Goal: Information Seeking & Learning: Learn about a topic

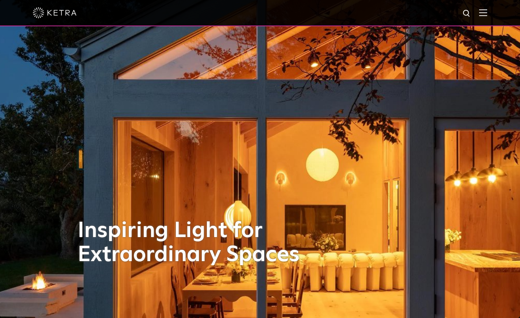
click at [472, 14] on img at bounding box center [467, 13] width 9 height 9
click at [444, 8] on button "Search" at bounding box center [449, 13] width 11 height 11
type input "tech tool\"
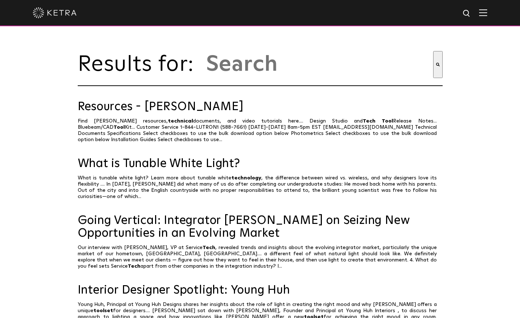
type input "tech tool"
click at [487, 13] on img at bounding box center [483, 12] width 8 height 7
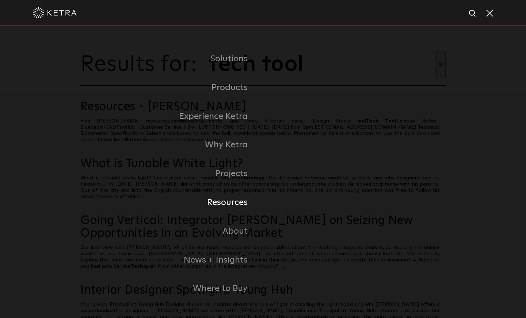
click at [232, 203] on link "Resources" at bounding box center [171, 202] width 183 height 29
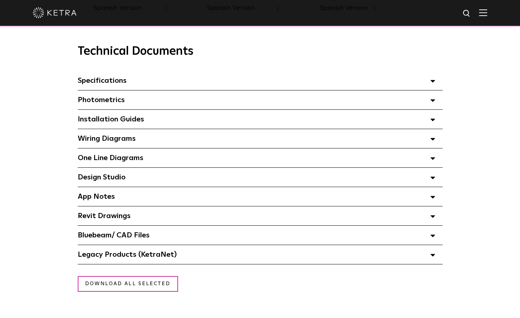
scroll to position [501, 0]
click at [177, 257] on div "Legacy Products (KetraNet) Select checkboxes to use the bulk download option be…" at bounding box center [260, 254] width 365 height 19
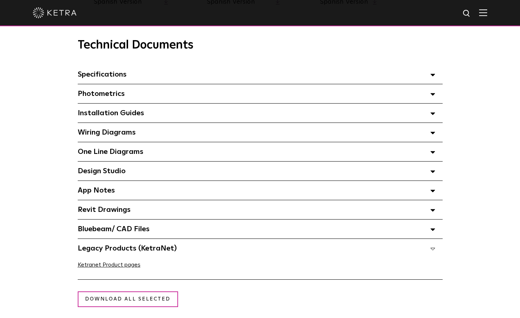
scroll to position [507, 0]
click at [114, 179] on div "Design Studio Select checkboxes to use the bulk download option below" at bounding box center [260, 170] width 365 height 19
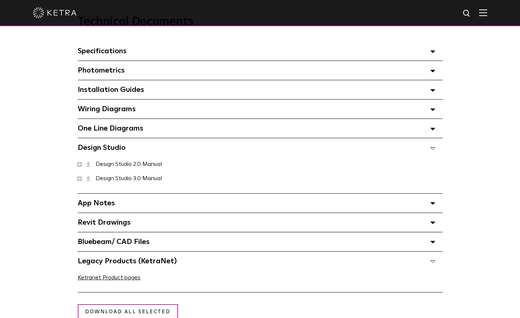
scroll to position [539, 0]
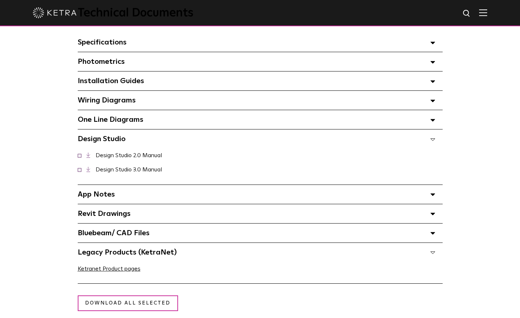
click at [122, 80] on span "Installation Guides Select checkboxes to use the bulk download option below" at bounding box center [111, 80] width 66 height 7
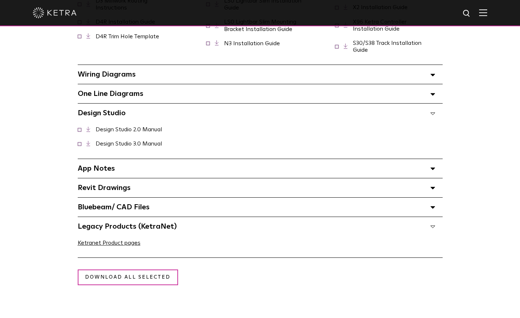
scroll to position [693, 0]
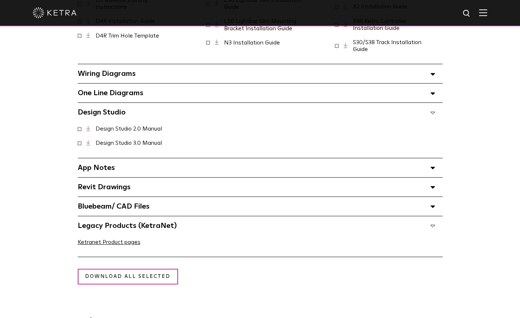
click at [119, 175] on div "App Notes Select checkboxes to use the bulk download option below" at bounding box center [260, 167] width 365 height 19
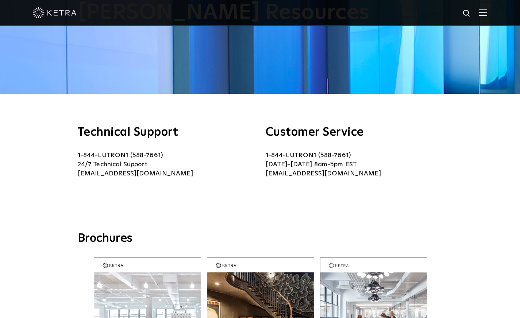
scroll to position [83, 0]
